Goal: Transaction & Acquisition: Purchase product/service

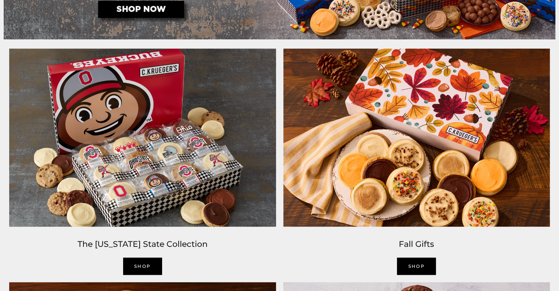
scroll to position [540, 0]
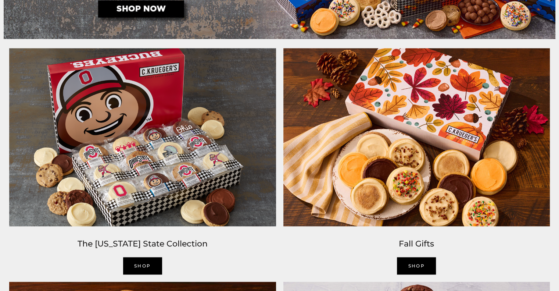
click at [120, 107] on img at bounding box center [143, 136] width 274 height 185
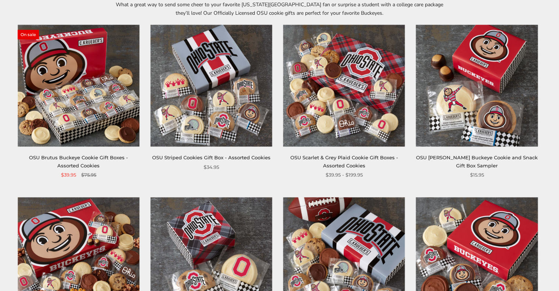
scroll to position [82, 0]
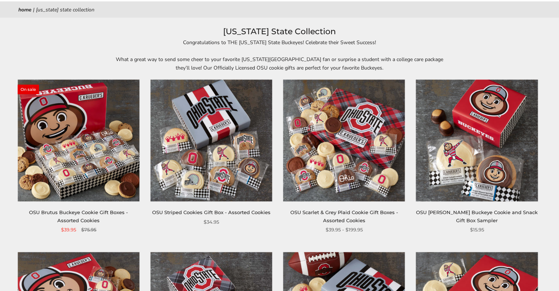
click at [94, 128] on img at bounding box center [79, 140] width 122 height 122
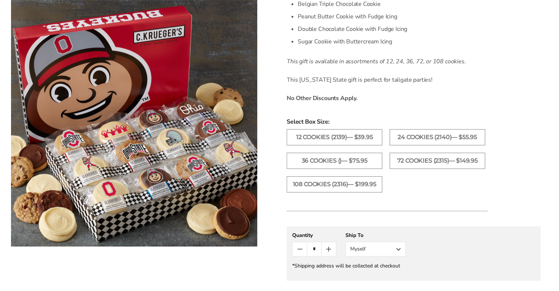
scroll to position [286, 0]
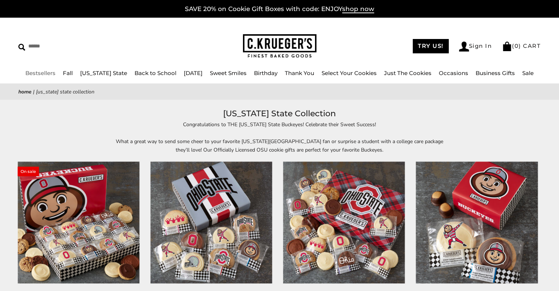
click at [44, 72] on link "Bestsellers" at bounding box center [40, 72] width 30 height 7
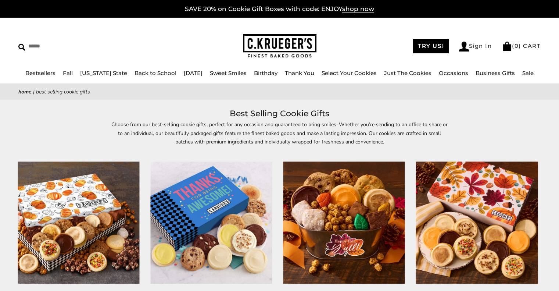
click at [300, 57] on img at bounding box center [280, 46] width 74 height 24
